Goal: Task Accomplishment & Management: Use online tool/utility

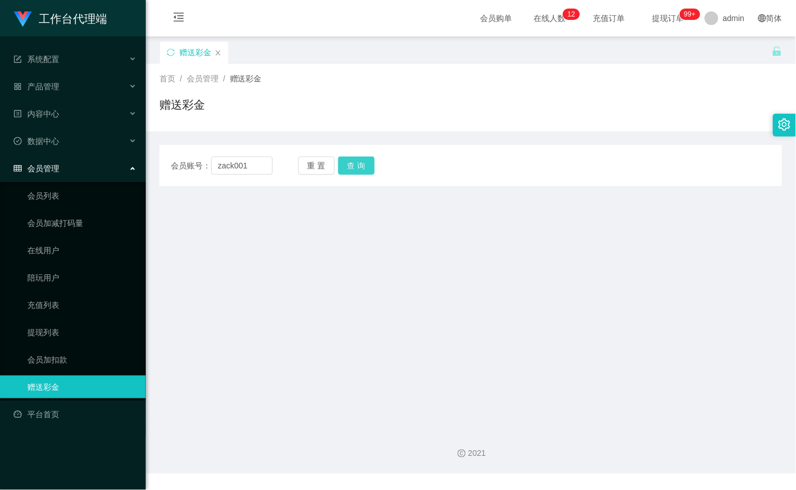
click at [355, 165] on button "查 询" at bounding box center [356, 166] width 36 height 18
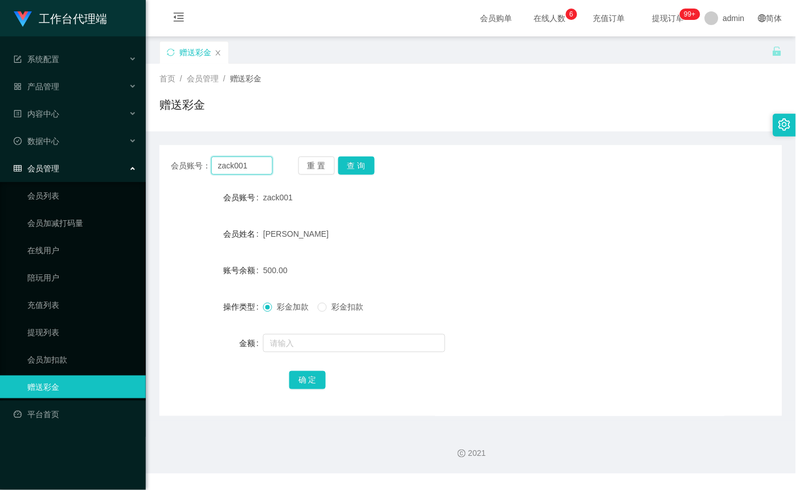
click at [244, 165] on input "zack001" at bounding box center [241, 166] width 61 height 18
paste input "stst0819"
type input "stst0819"
click at [364, 155] on div "会员账号： stst0819 重 置 查 询 会员账号 zack001 会员姓名 LEE CHIA KEAT 账号余额 500.00 操作类型 彩金加款 彩金…" at bounding box center [470, 280] width 623 height 271
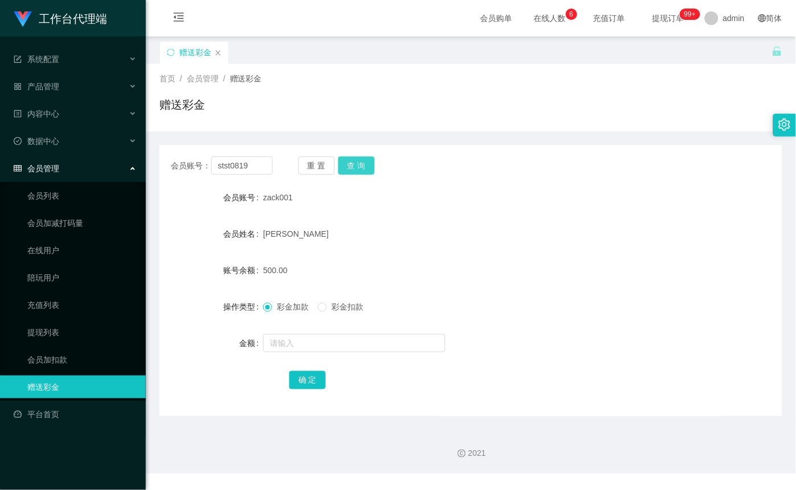
click at [359, 163] on button "查 询" at bounding box center [356, 166] width 36 height 18
click at [346, 342] on input "text" at bounding box center [354, 343] width 182 height 18
type input "500"
click at [308, 376] on button "确 定" at bounding box center [307, 380] width 36 height 18
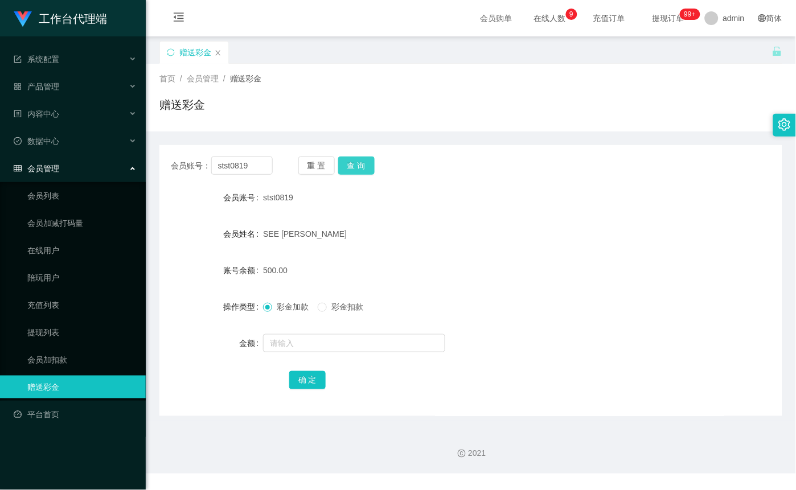
click at [369, 174] on button "查 询" at bounding box center [356, 166] width 36 height 18
click at [367, 163] on button "查 询" at bounding box center [356, 166] width 36 height 18
click at [367, 163] on button "查 询" at bounding box center [362, 166] width 49 height 18
click at [367, 163] on button "查 询" at bounding box center [356, 166] width 36 height 18
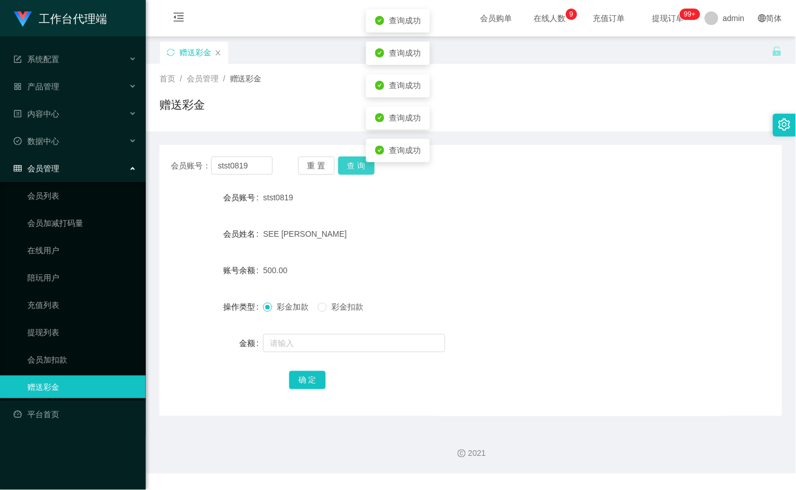
click at [367, 163] on button "查 询" at bounding box center [356, 166] width 36 height 18
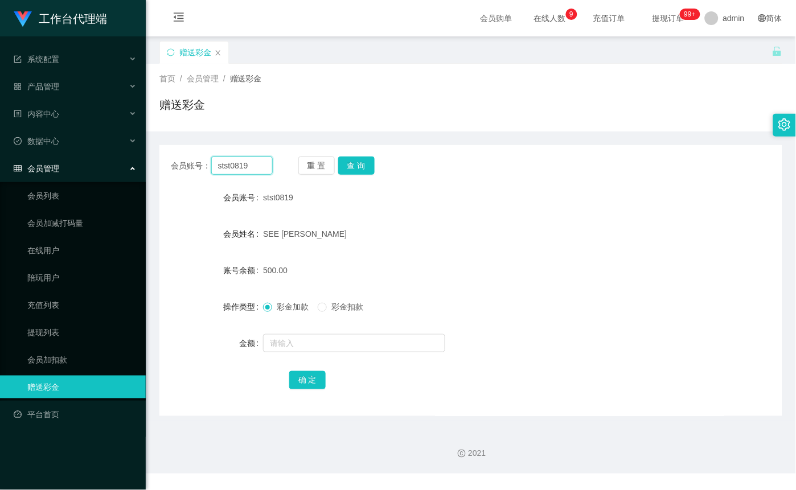
click at [241, 169] on input "stst0819" at bounding box center [241, 166] width 61 height 18
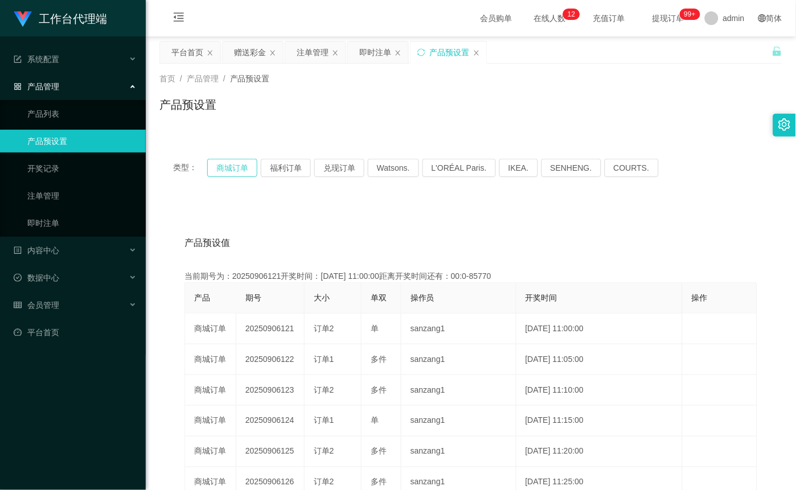
click at [229, 167] on button "商城订单" at bounding box center [232, 168] width 50 height 18
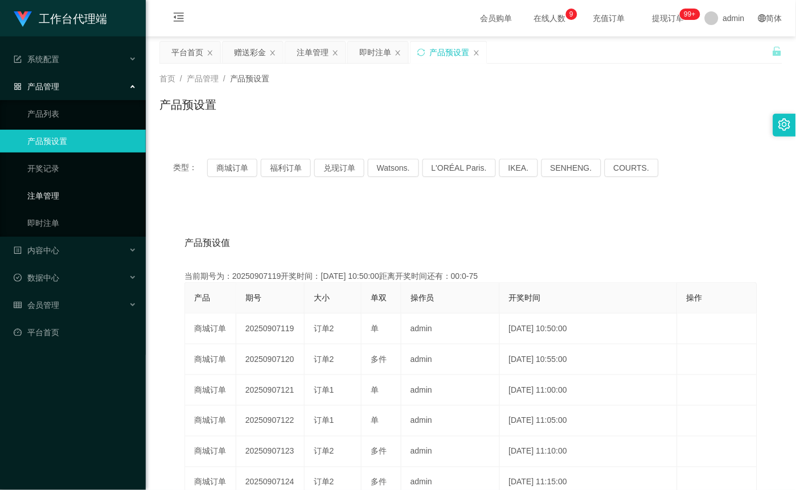
click at [71, 203] on link "注单管理" at bounding box center [81, 195] width 109 height 23
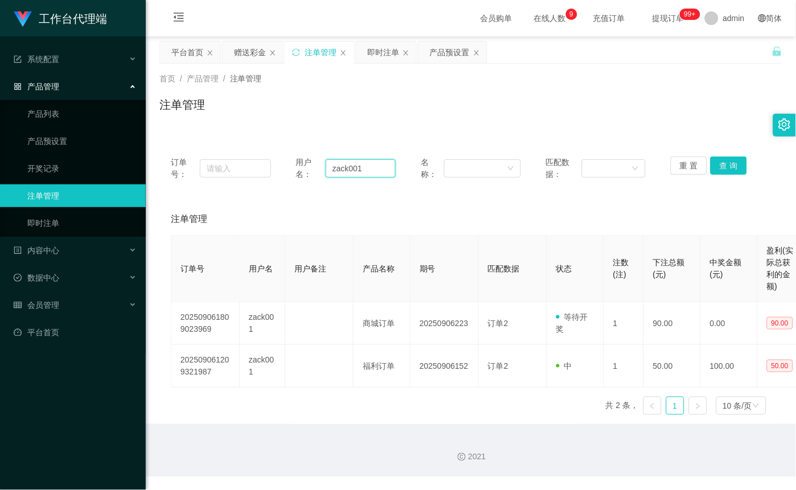
click at [365, 171] on input "zack001" at bounding box center [361, 168] width 70 height 18
paste input "stst0819"
type input "stst0819"
click at [720, 163] on button "查 询" at bounding box center [728, 166] width 36 height 18
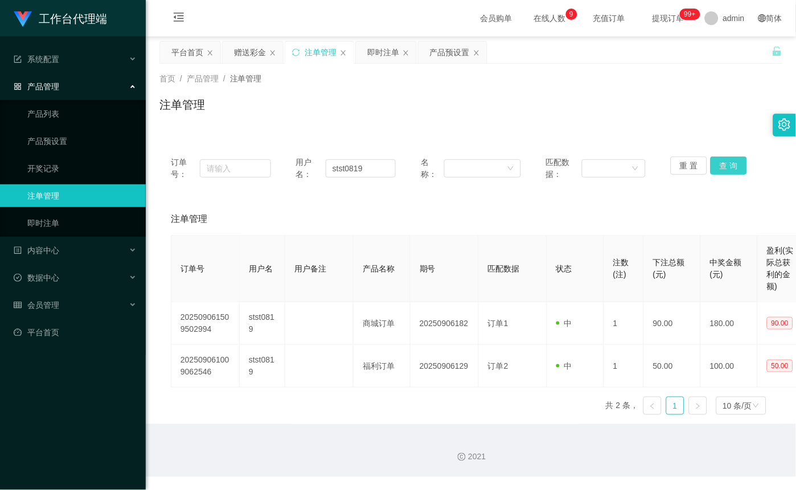
click at [722, 163] on button "查 询" at bounding box center [728, 166] width 36 height 18
click at [722, 163] on div "重 置 查 询" at bounding box center [721, 169] width 100 height 24
click at [722, 163] on button "查 询" at bounding box center [728, 166] width 36 height 18
click at [724, 163] on button "查 询" at bounding box center [728, 166] width 36 height 18
